Goal: Transaction & Acquisition: Book appointment/travel/reservation

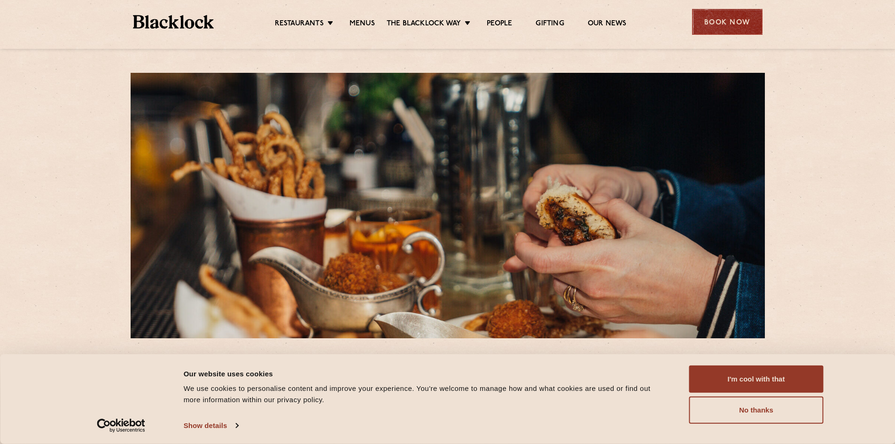
click at [732, 24] on div "Book Now" at bounding box center [727, 22] width 70 height 26
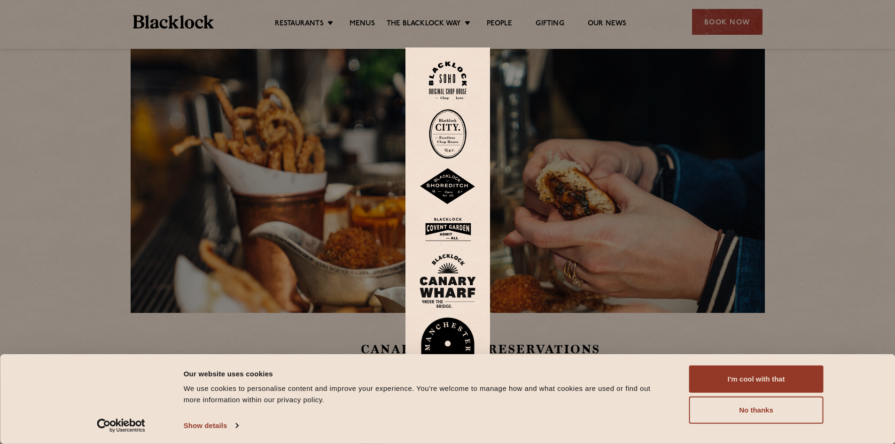
scroll to position [47, 0]
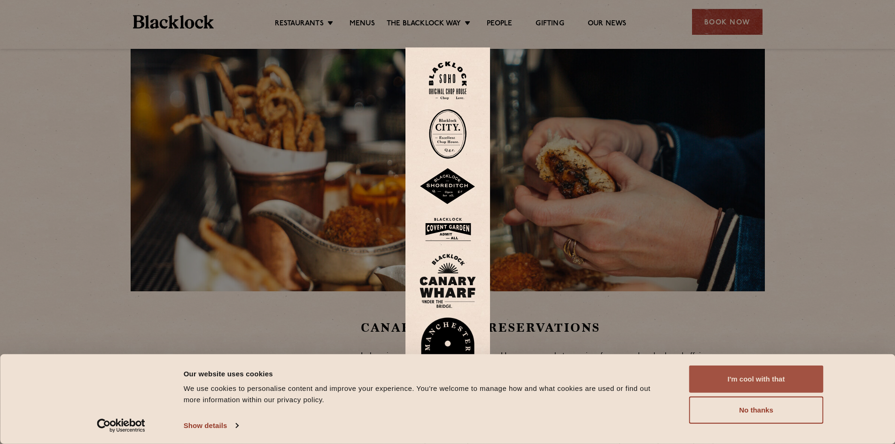
click at [753, 383] on button "I'm cool with that" at bounding box center [756, 379] width 134 height 27
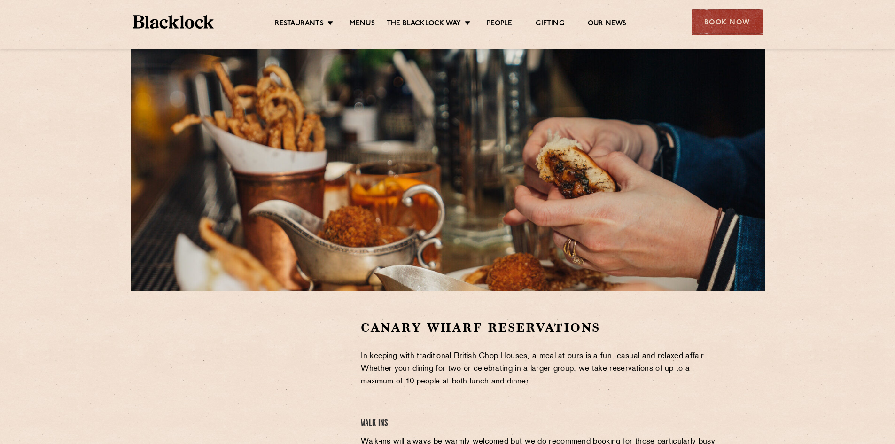
drag, startPoint x: 737, startPoint y: 25, endPoint x: 719, endPoint y: 31, distance: 19.3
click at [736, 26] on div "Book Now" at bounding box center [727, 22] width 70 height 26
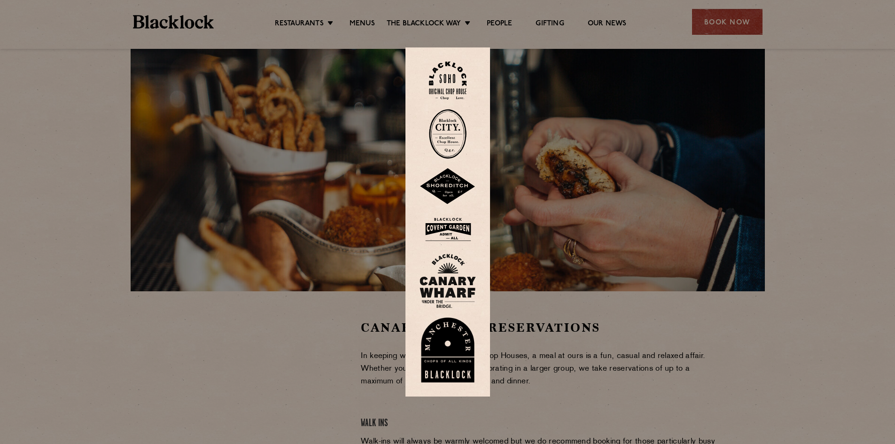
click at [456, 284] on img at bounding box center [448, 281] width 56 height 55
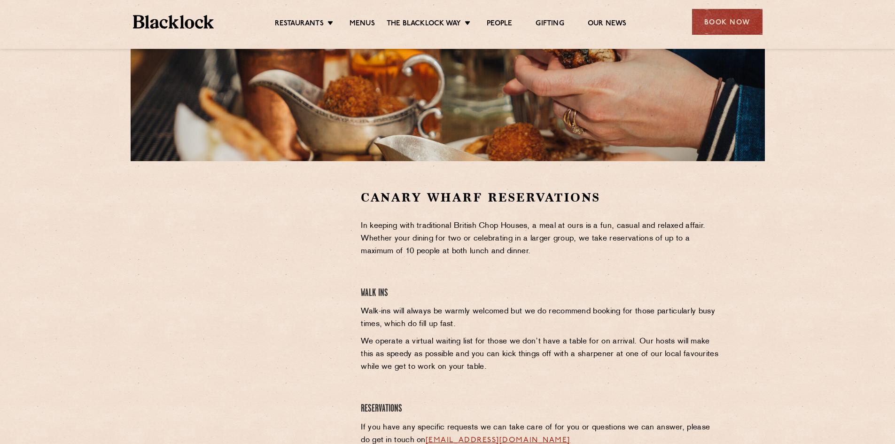
scroll to position [188, 0]
